Goal: Information Seeking & Learning: Compare options

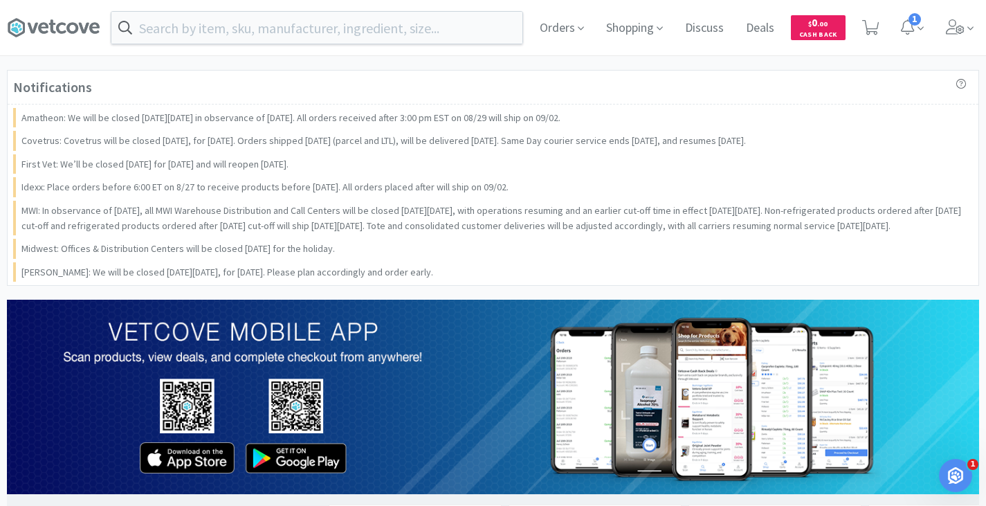
click at [671, 167] on div "Notifications Amatheon: We will be closed on Monday, 09/01 in observance of Lab…" at bounding box center [493, 178] width 973 height 216
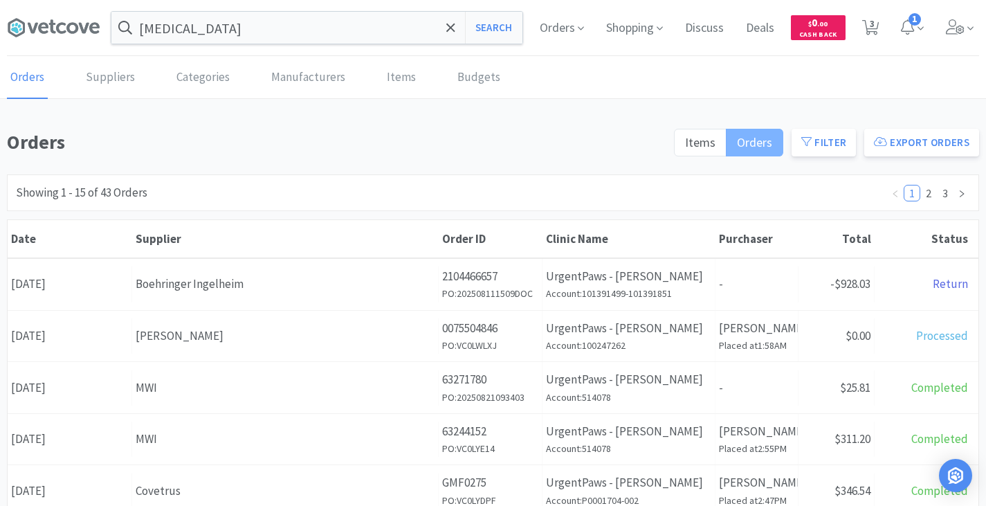
click at [752, 151] on label "Orders" at bounding box center [755, 143] width 57 height 28
click at [737, 147] on input "Orders" at bounding box center [737, 147] width 0 height 0
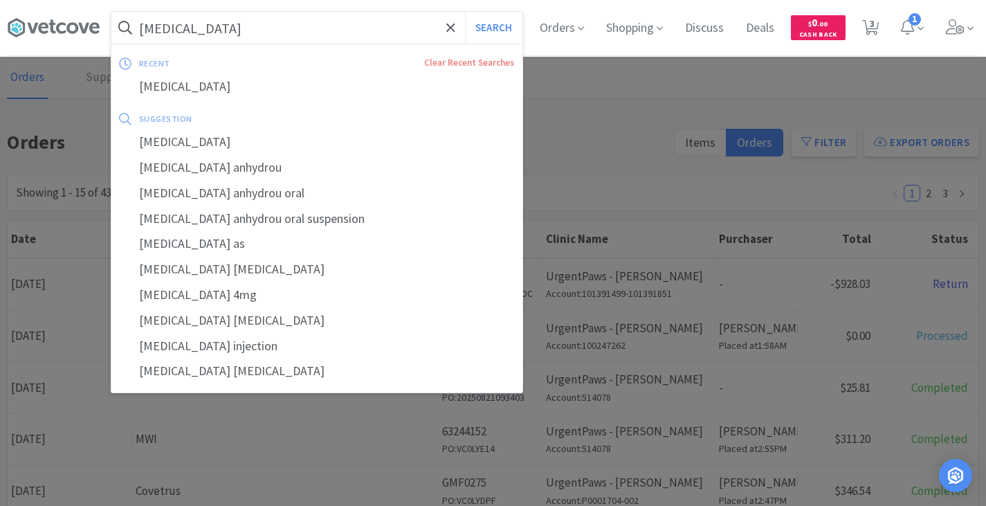
click at [284, 24] on input "[MEDICAL_DATA]" at bounding box center [316, 28] width 411 height 32
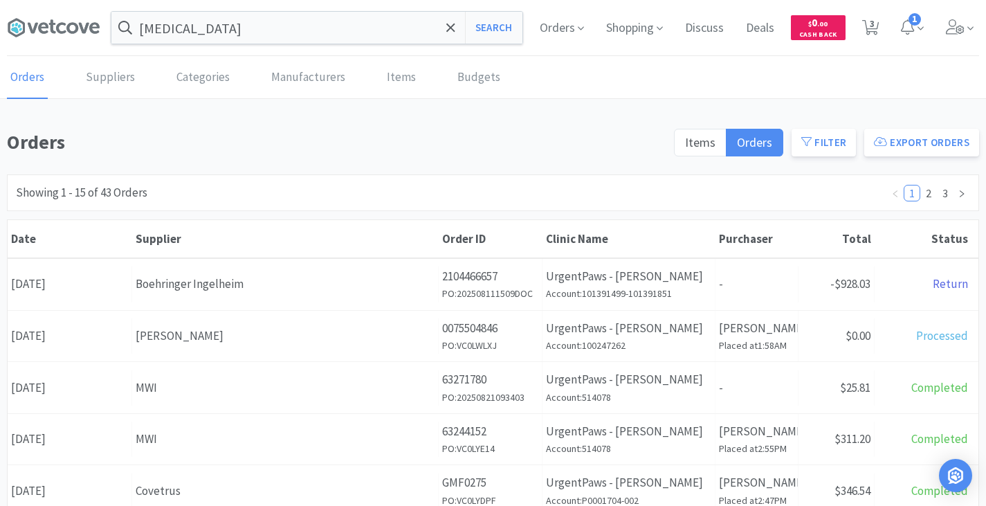
click at [574, 109] on div at bounding box center [493, 253] width 986 height 506
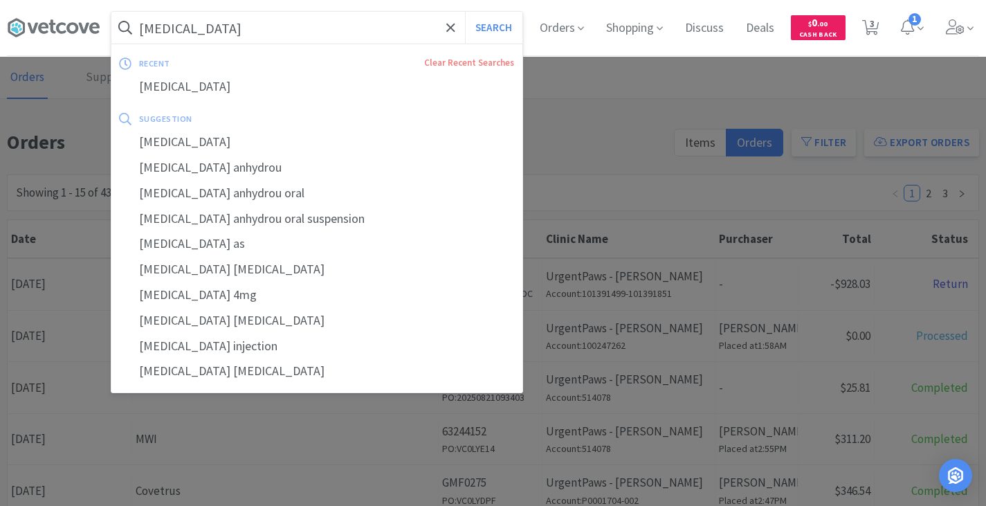
click at [567, 120] on div at bounding box center [493, 253] width 986 height 506
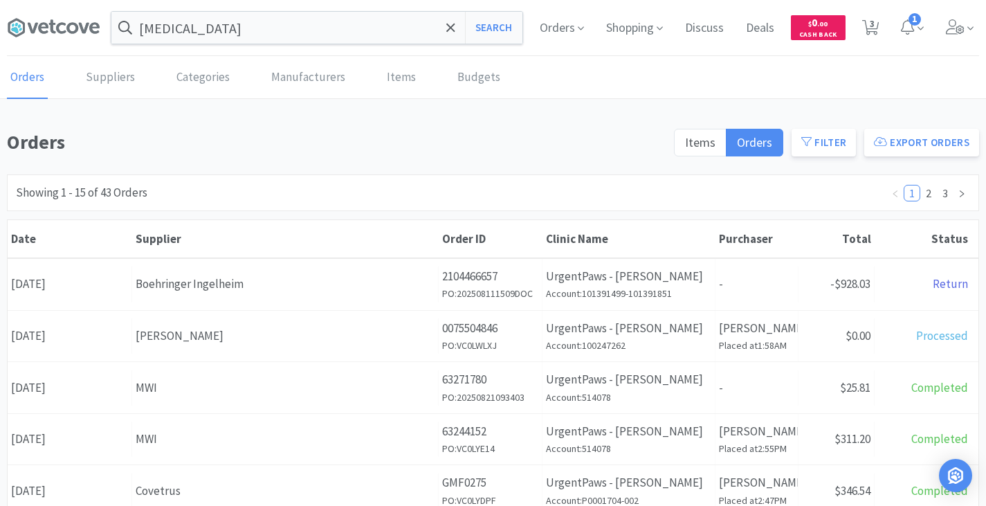
click at [372, 79] on div "Orders Suppliers Categories Manufacturers Items Budgets" at bounding box center [493, 78] width 973 height 42
click at [383, 78] on link "Items" at bounding box center [401, 78] width 36 height 42
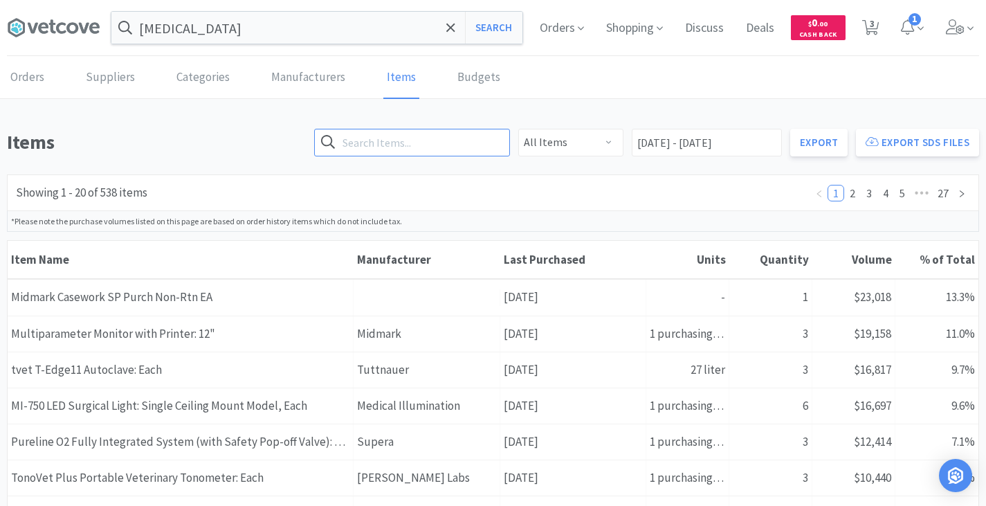
click at [404, 141] on input "text" at bounding box center [412, 143] width 196 height 28
paste input "[MEDICAL_DATA]"
type input "[MEDICAL_DATA]"
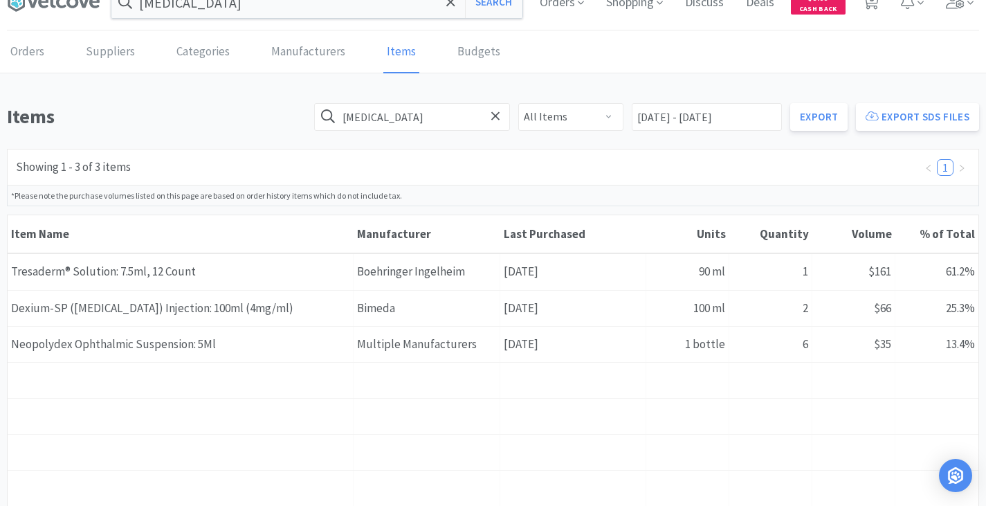
scroll to position [26, 0]
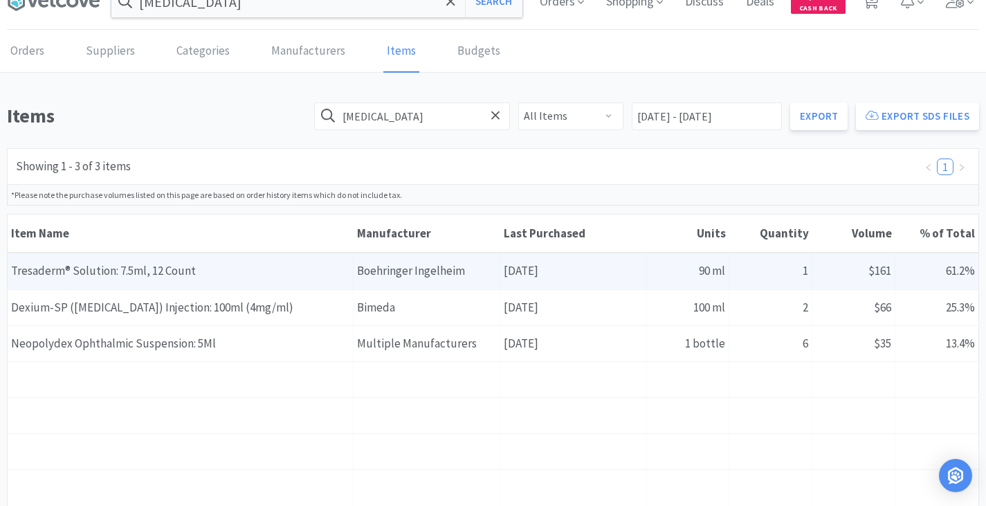
click at [157, 267] on div "Item Name Tresaderm® Solution: 7.5ml, 12 Count" at bounding box center [181, 270] width 346 height 35
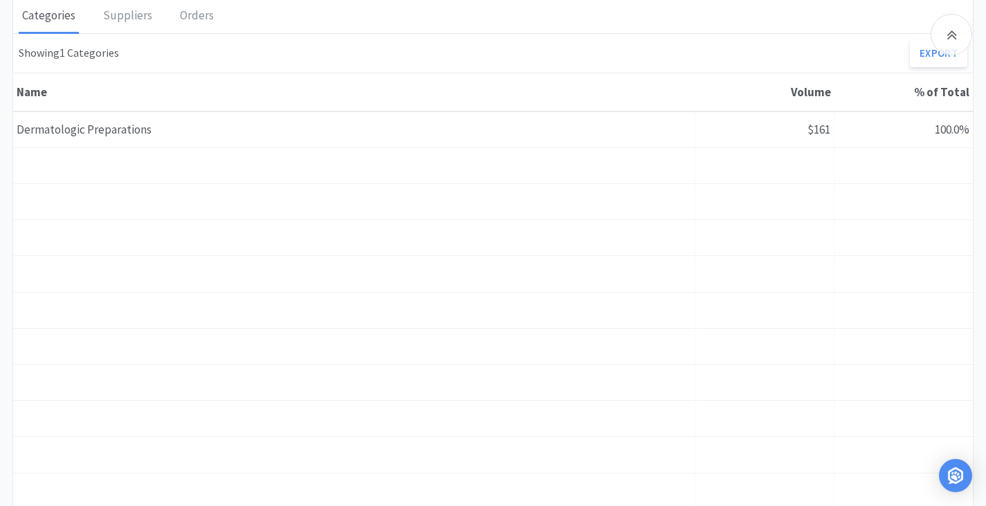
scroll to position [847, 0]
click at [177, 15] on div "Orders" at bounding box center [197, 17] width 41 height 35
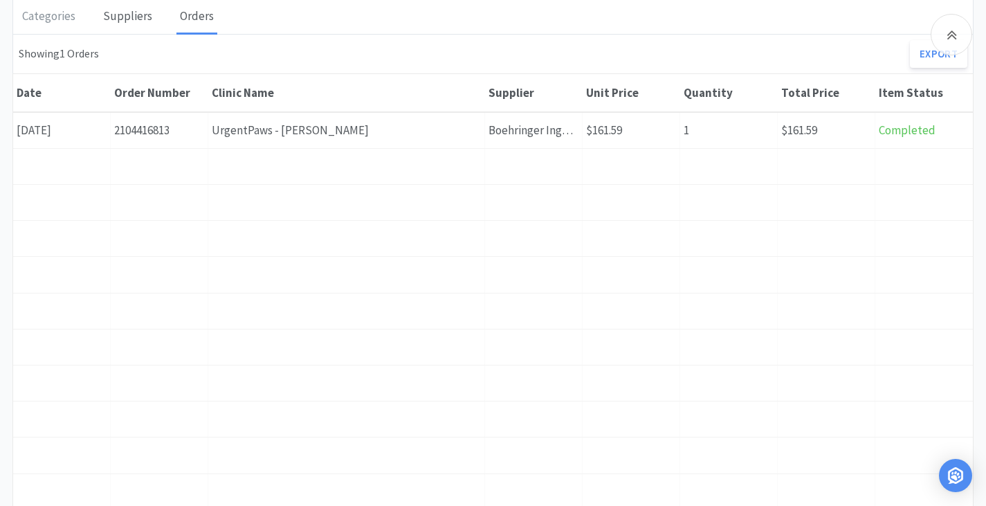
scroll to position [26, 0]
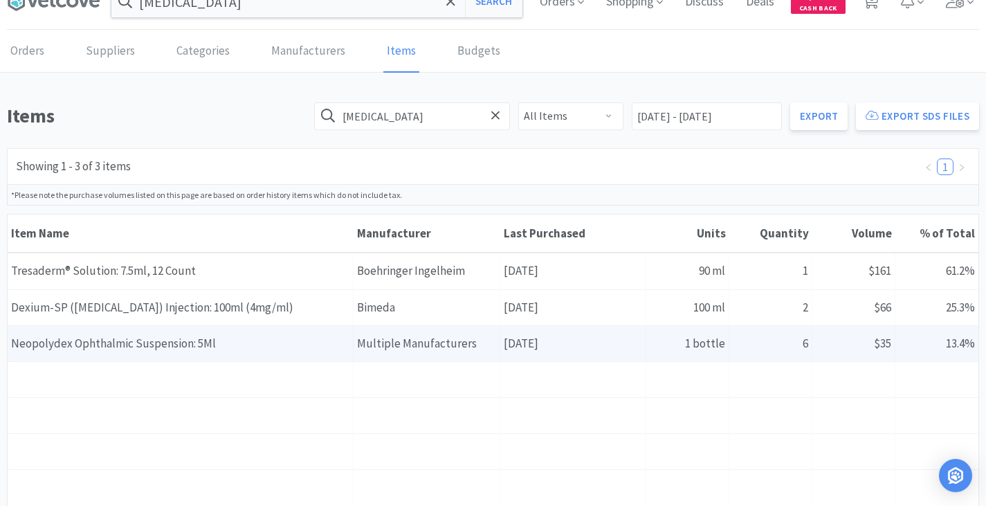
click at [131, 345] on div "Item Name Neopolydex Ophthalmic Suspension: 5Ml" at bounding box center [181, 343] width 346 height 35
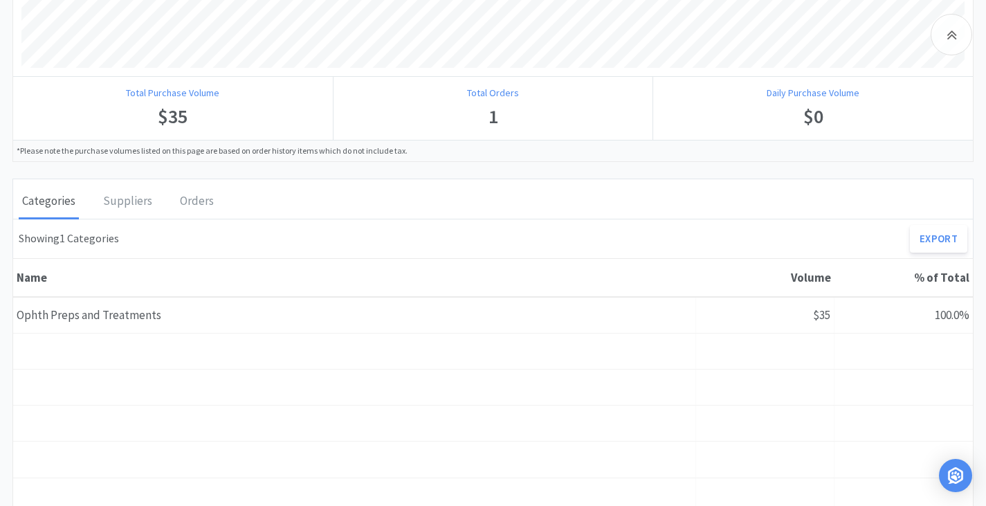
scroll to position [671, 0]
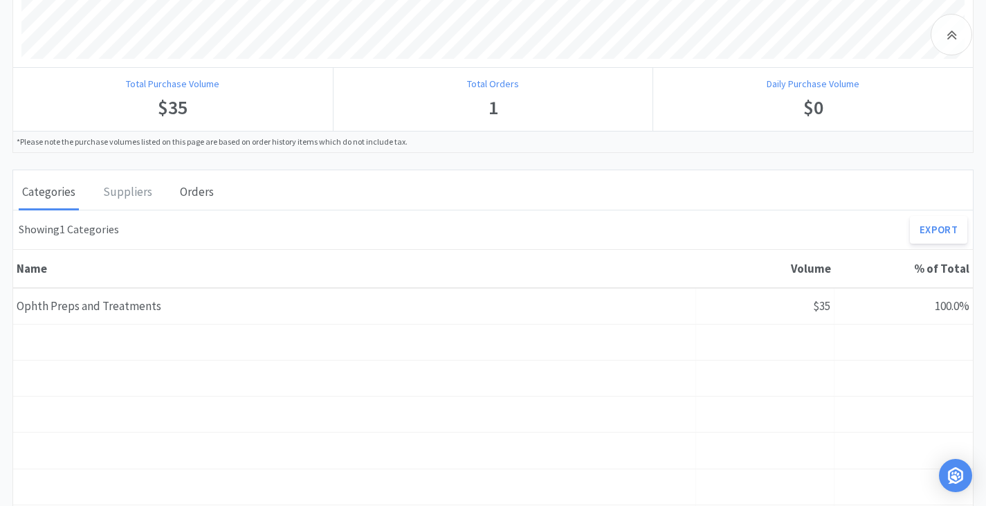
click at [189, 190] on div "Orders" at bounding box center [197, 193] width 41 height 35
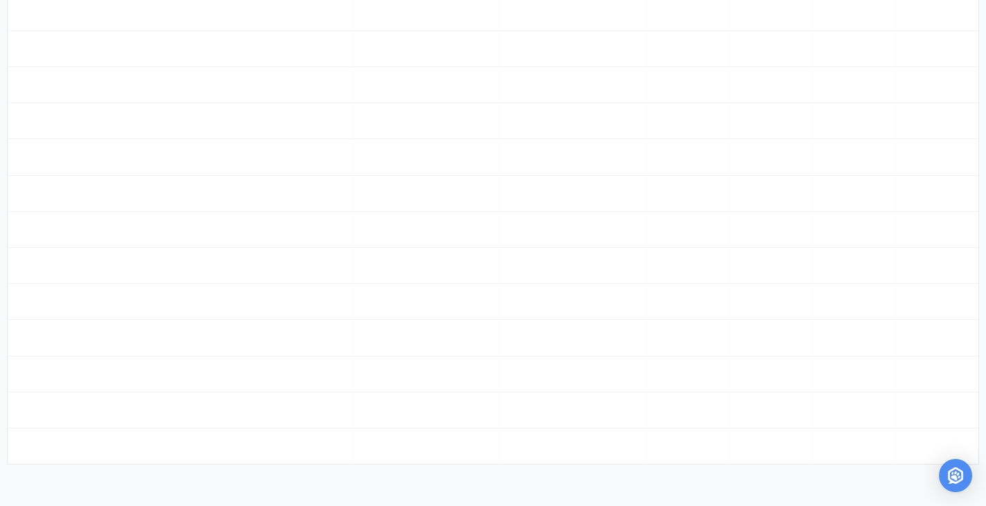
scroll to position [26, 0]
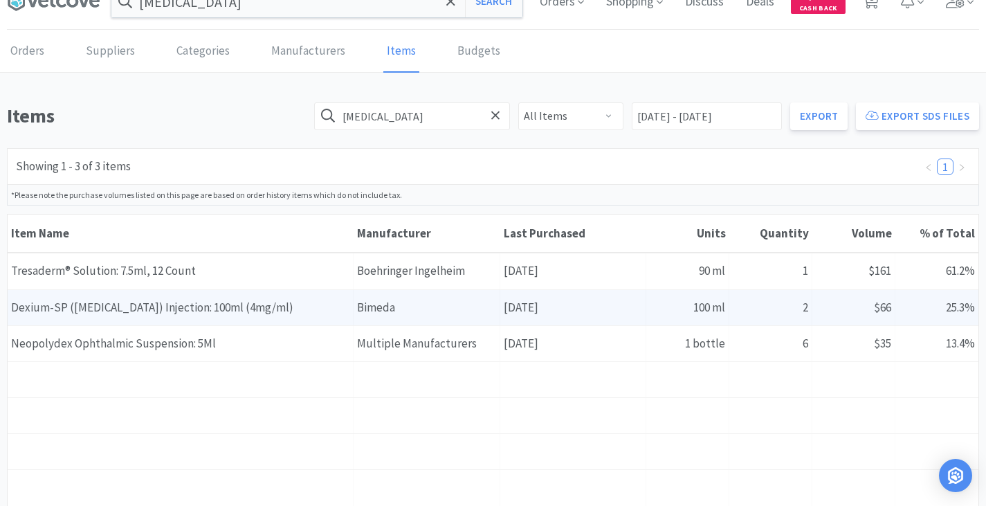
click at [129, 308] on div "Item Name Dexium-SP ([MEDICAL_DATA]) Injection: 100ml (4mg/ml)" at bounding box center [181, 307] width 346 height 35
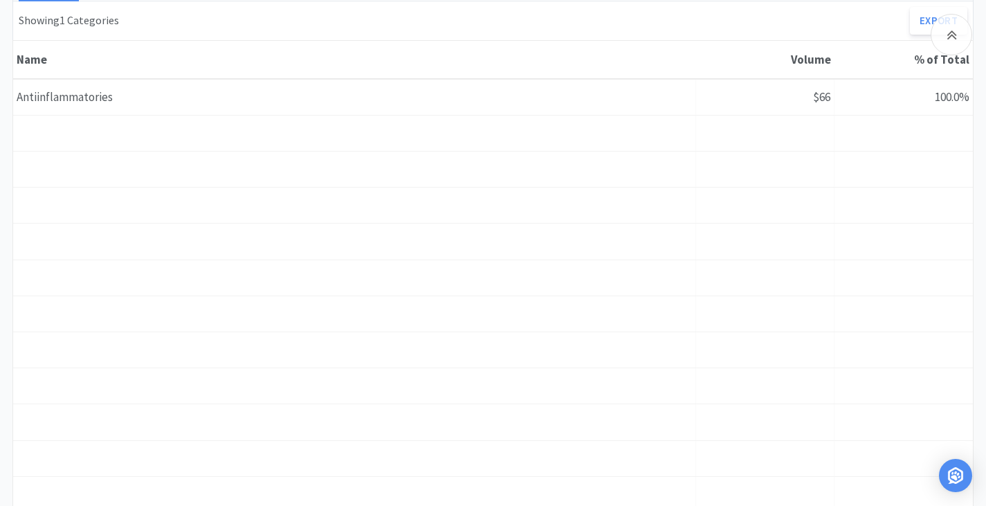
scroll to position [881, 0]
